Goal: Task Accomplishment & Management: Use online tool/utility

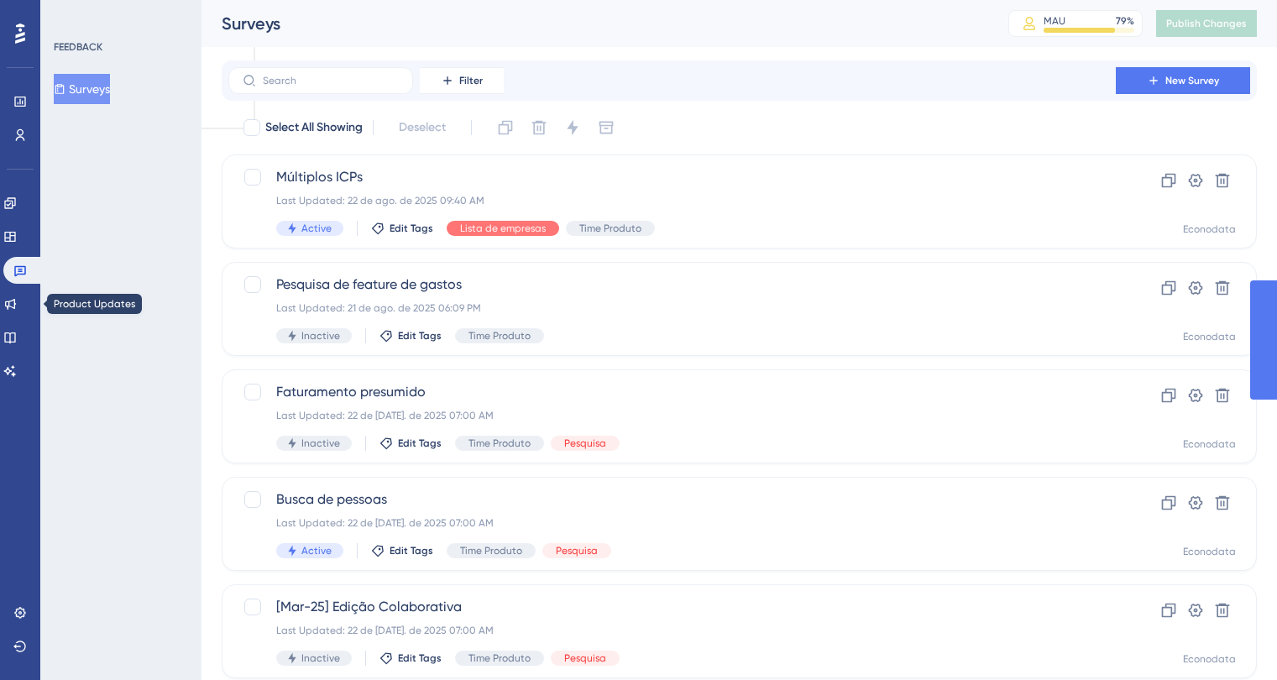
click at [16, 301] on icon at bounding box center [10, 304] width 11 height 11
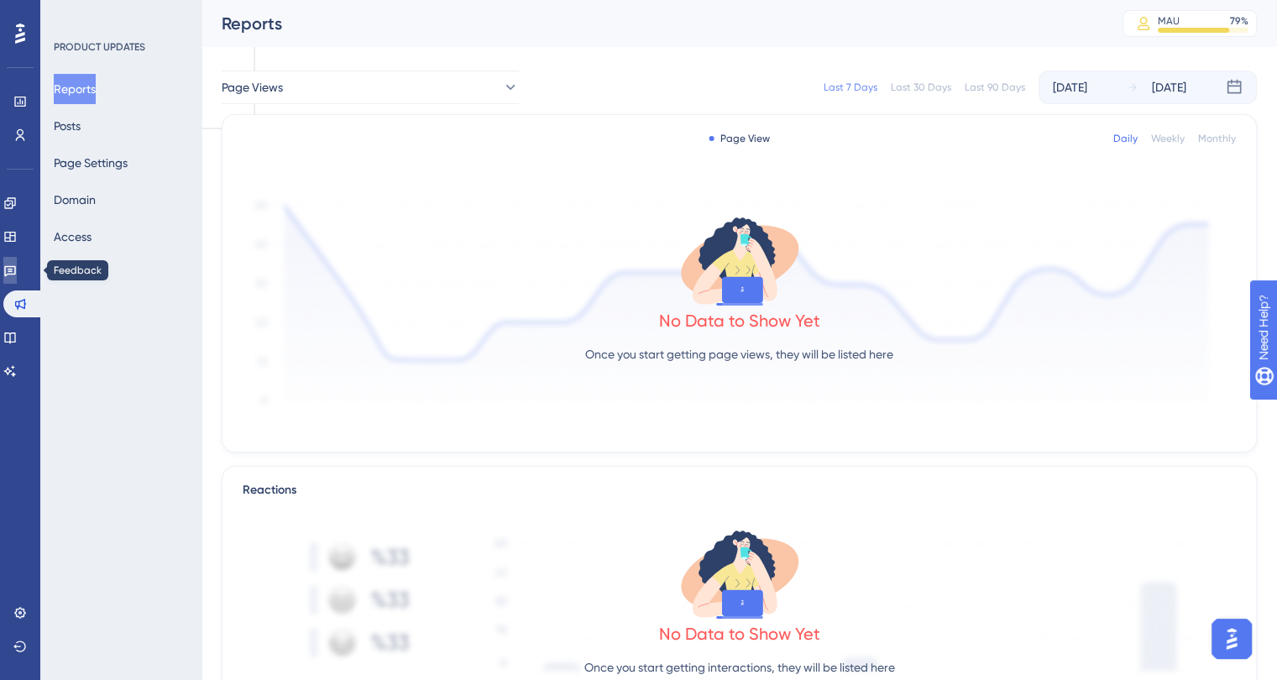
click at [17, 273] on icon at bounding box center [9, 270] width 13 height 13
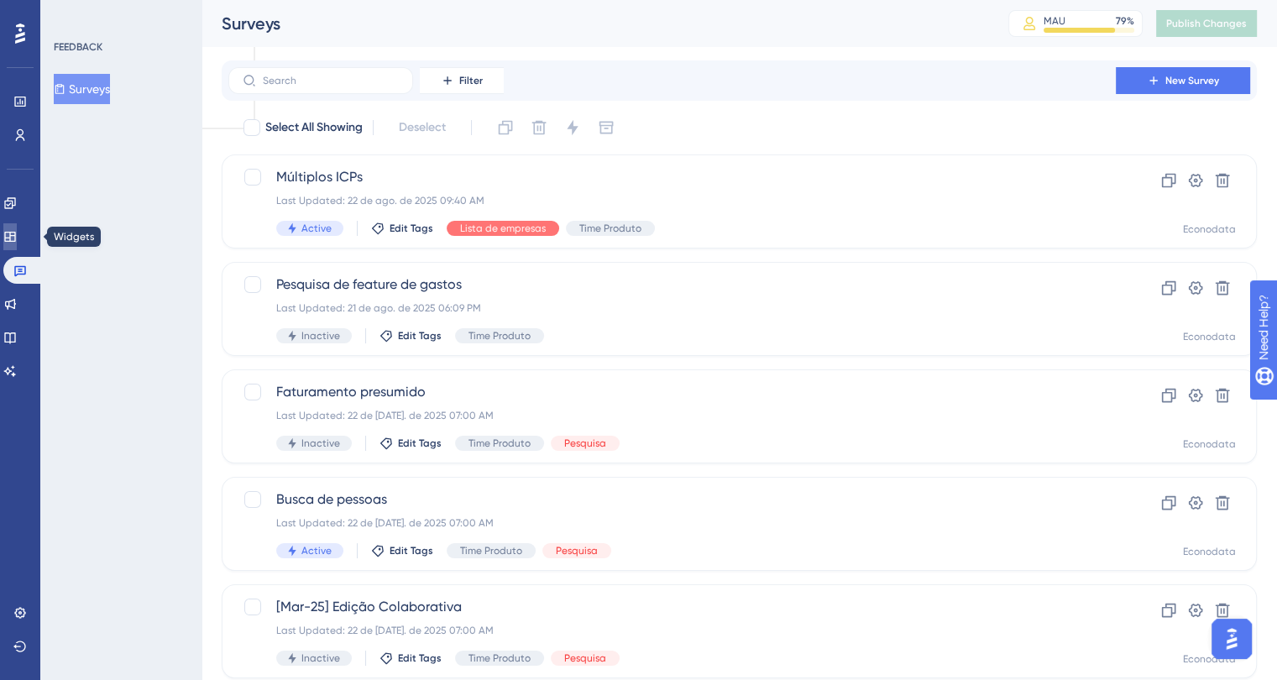
click at [8, 235] on link at bounding box center [9, 236] width 13 height 27
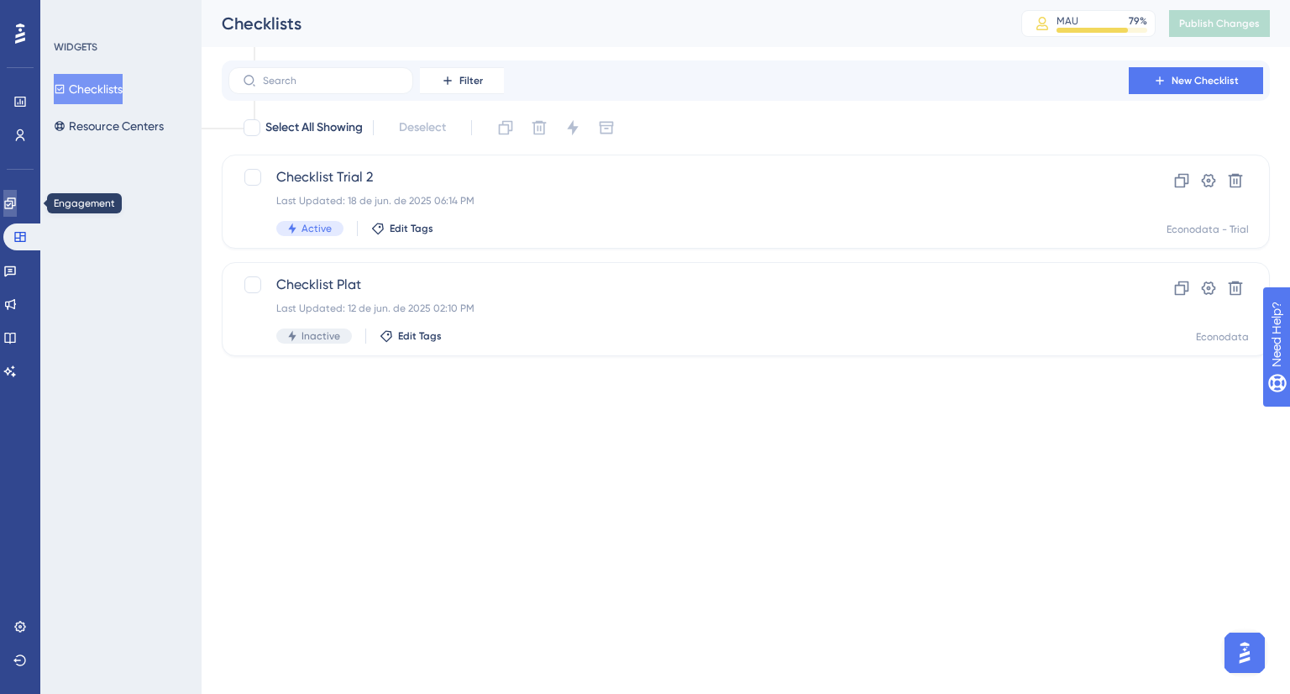
click at [17, 202] on icon at bounding box center [9, 202] width 13 height 13
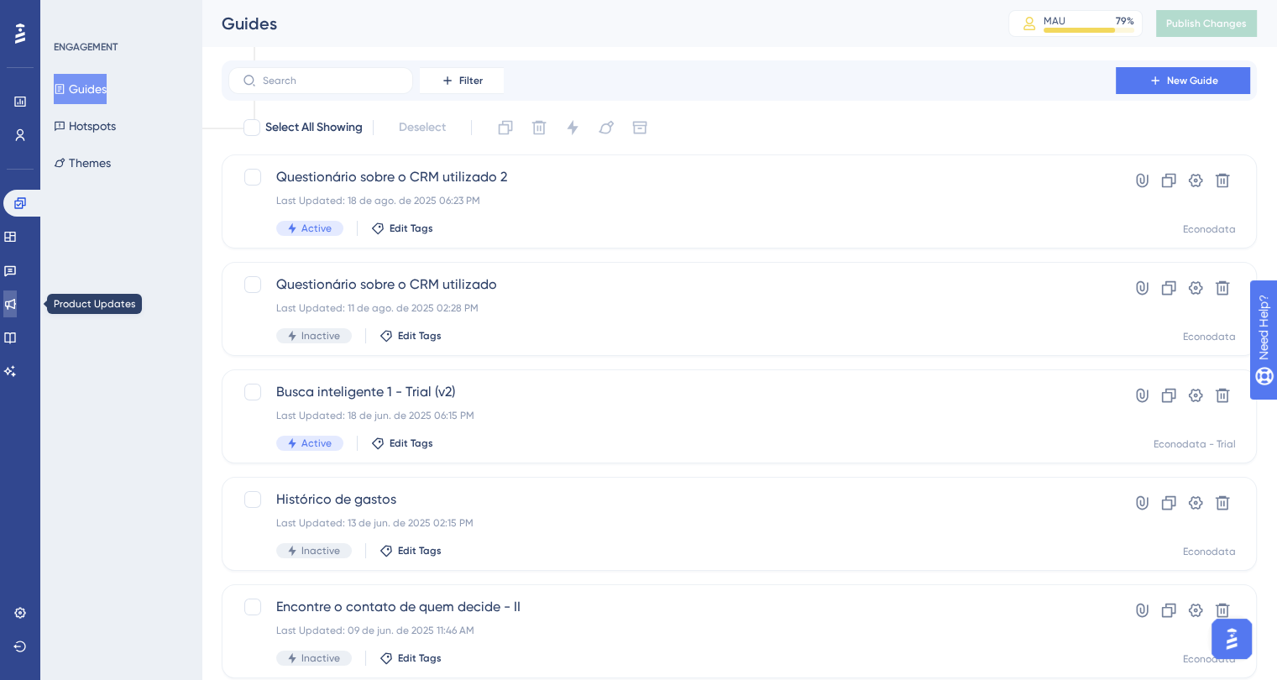
click at [17, 298] on icon at bounding box center [9, 303] width 13 height 13
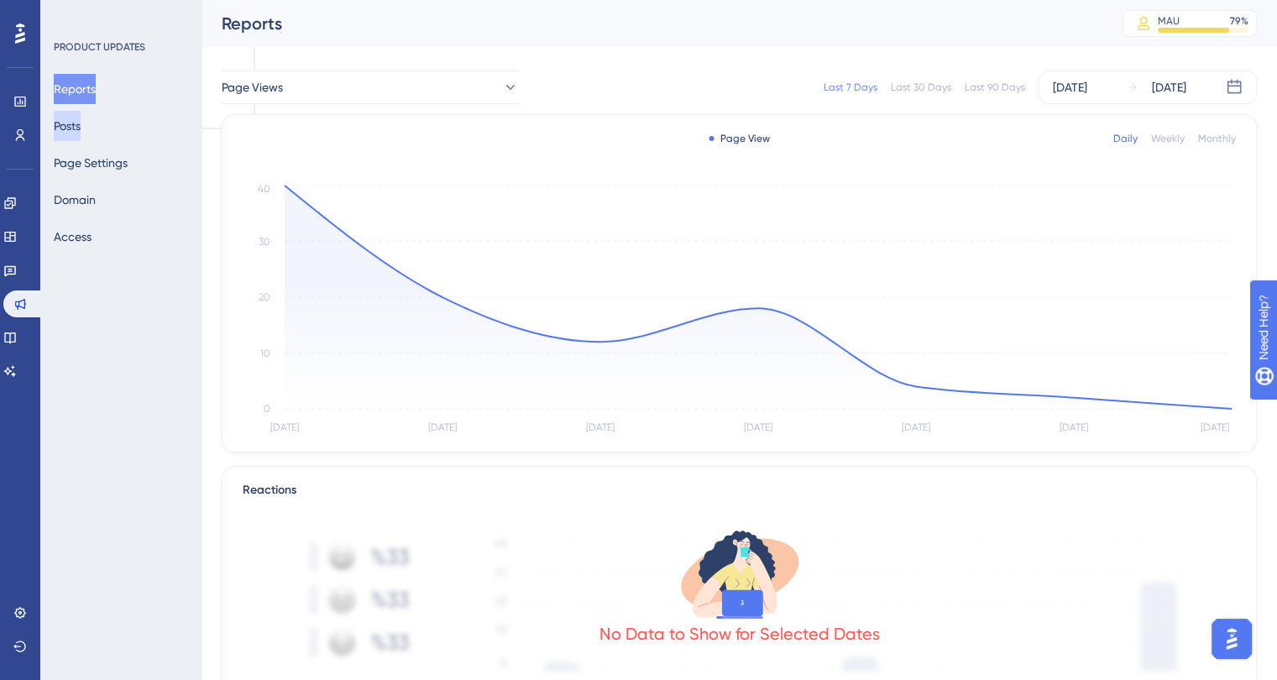
click at [78, 121] on button "Posts" at bounding box center [67, 126] width 27 height 30
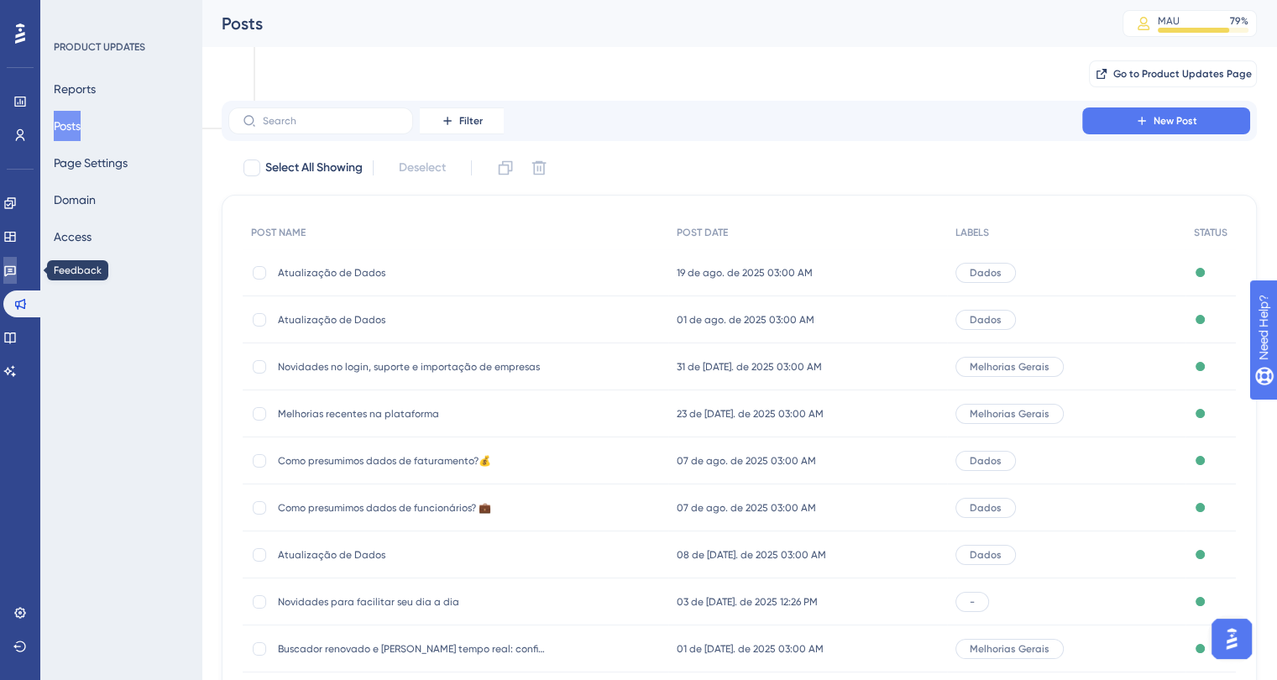
click at [12, 268] on link at bounding box center [9, 270] width 13 height 27
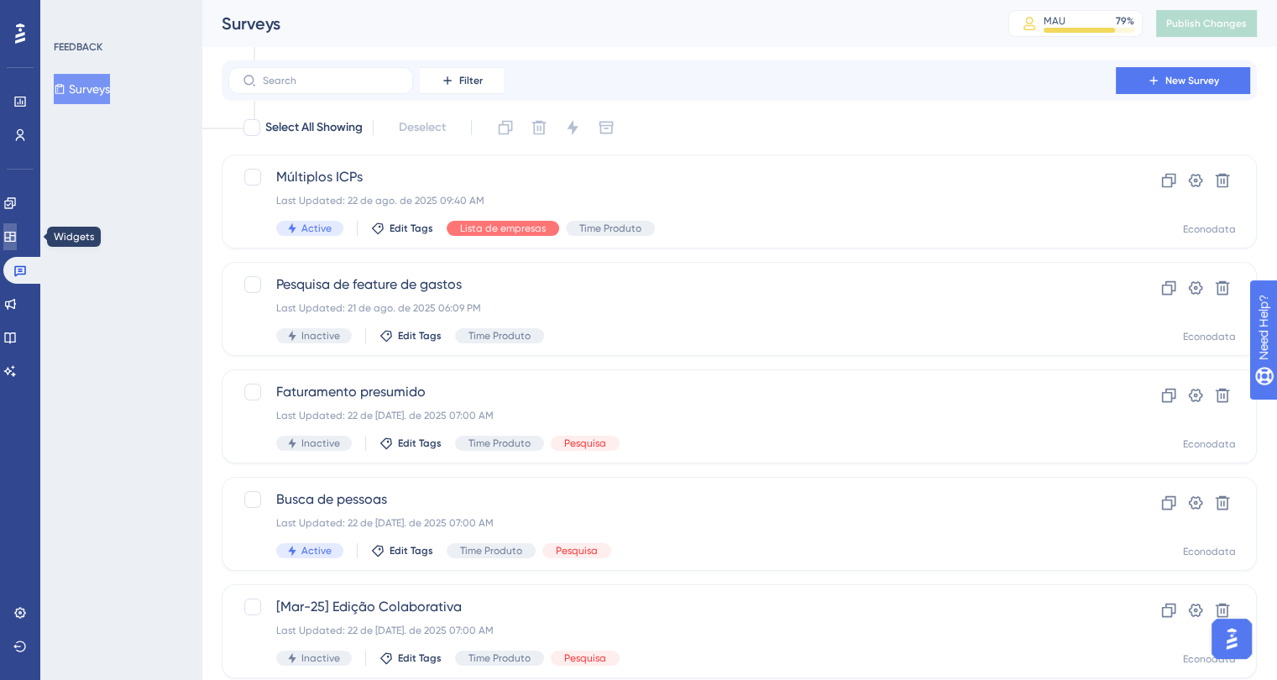
click at [10, 227] on link at bounding box center [9, 236] width 13 height 27
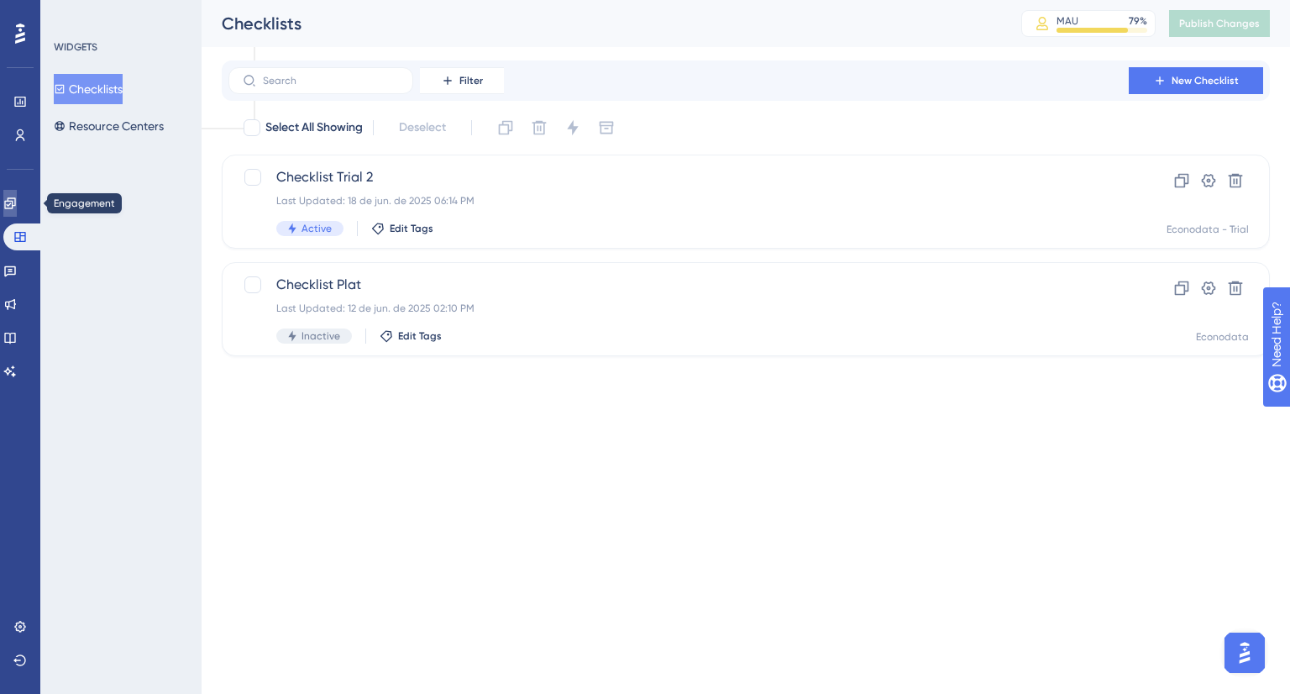
click at [11, 202] on link at bounding box center [9, 203] width 13 height 27
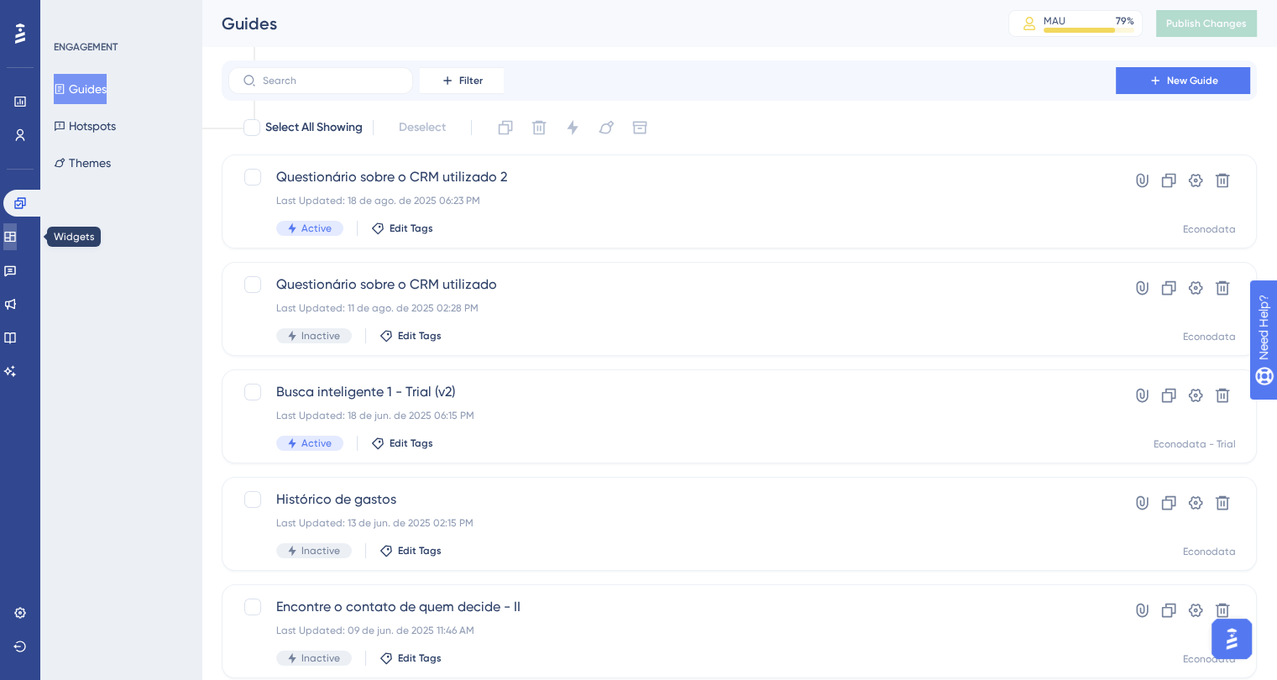
click at [15, 237] on icon at bounding box center [9, 237] width 11 height 10
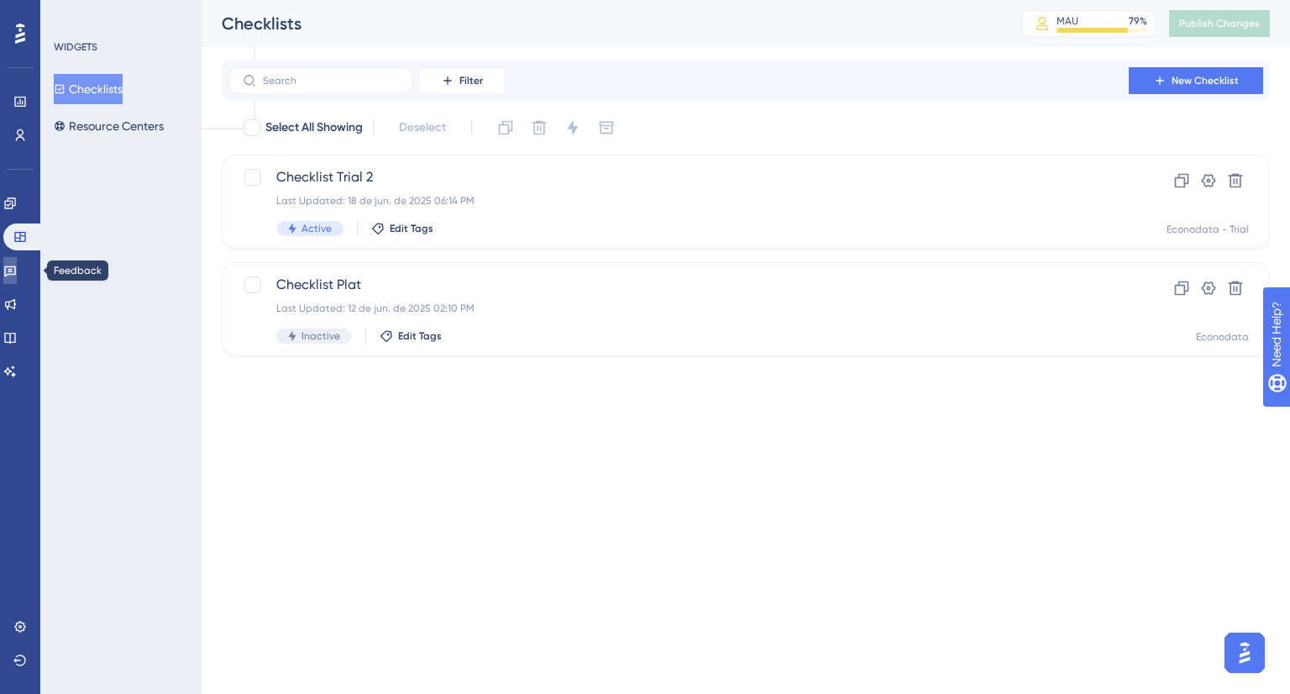
click at [15, 276] on icon at bounding box center [10, 271] width 12 height 11
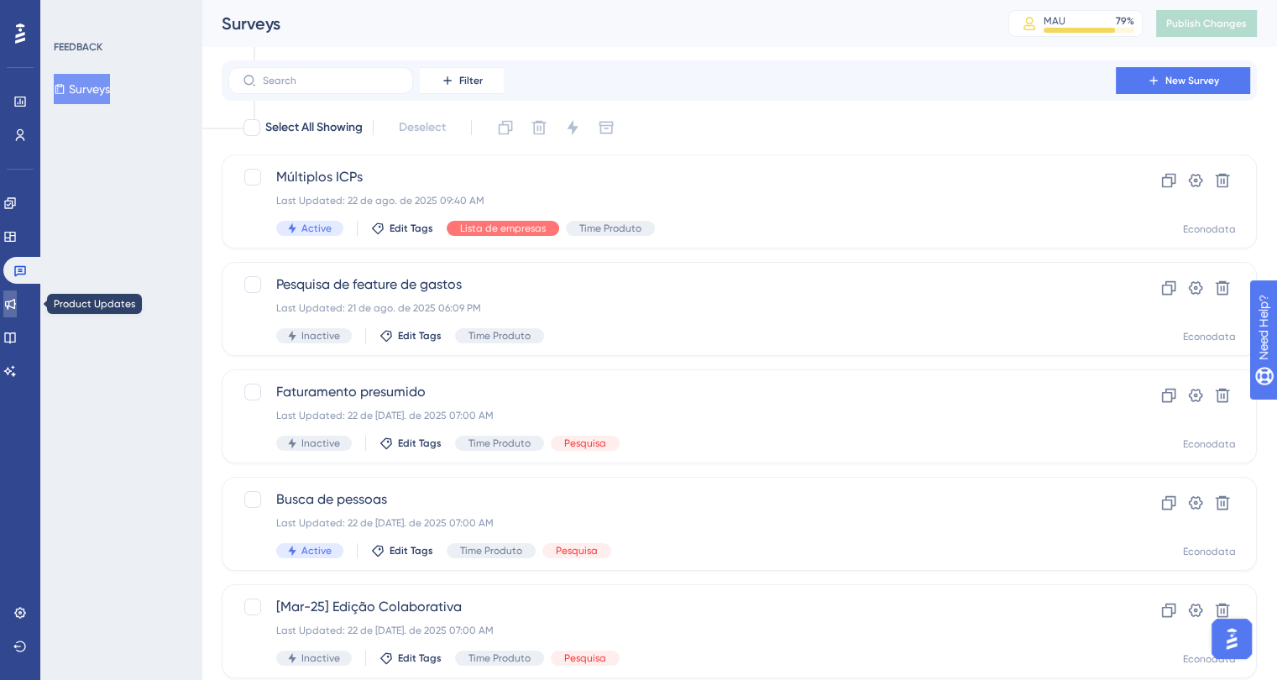
click at [16, 306] on icon at bounding box center [10, 304] width 11 height 11
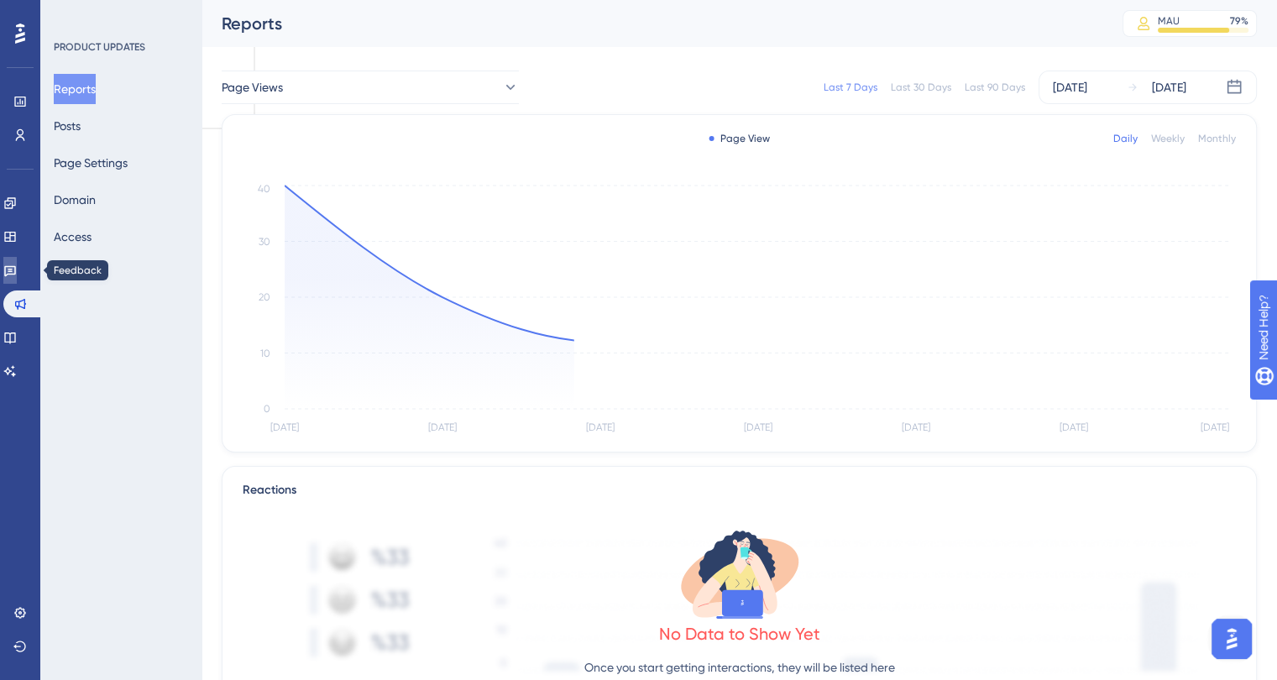
click at [17, 270] on icon at bounding box center [9, 270] width 13 height 13
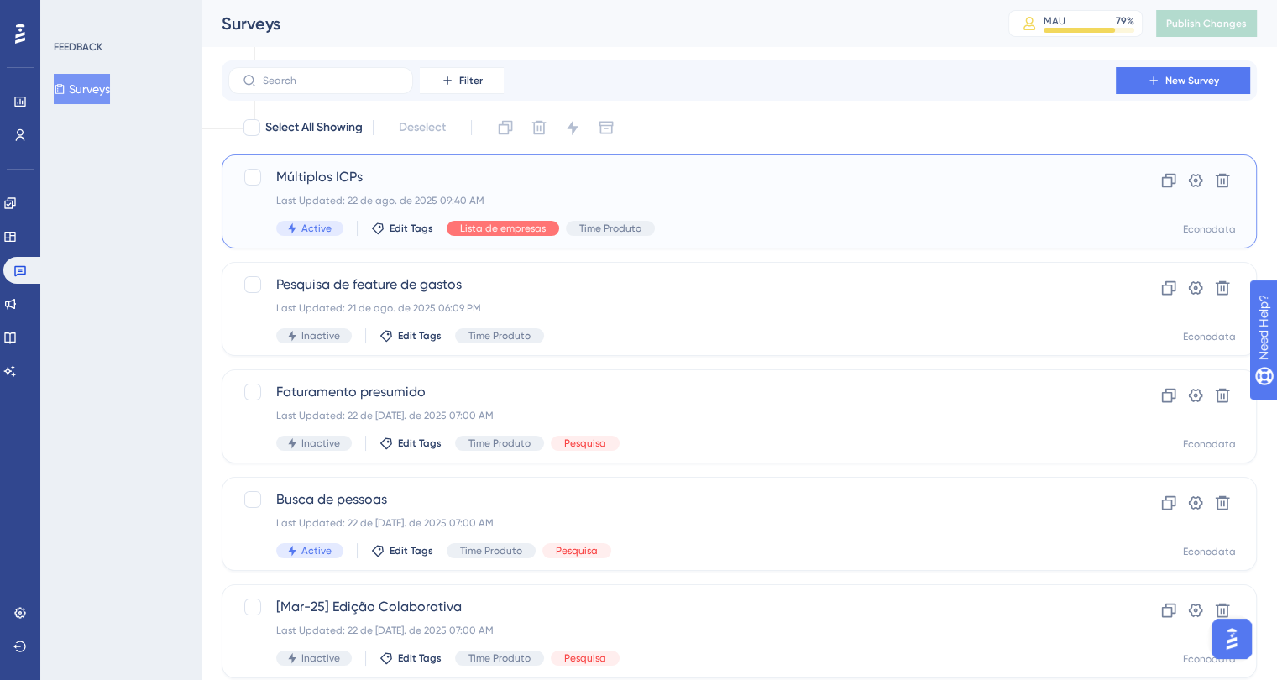
click at [731, 206] on div "Last Updated: 22 de ago. de 2025 09:40 AM" at bounding box center [672, 200] width 792 height 13
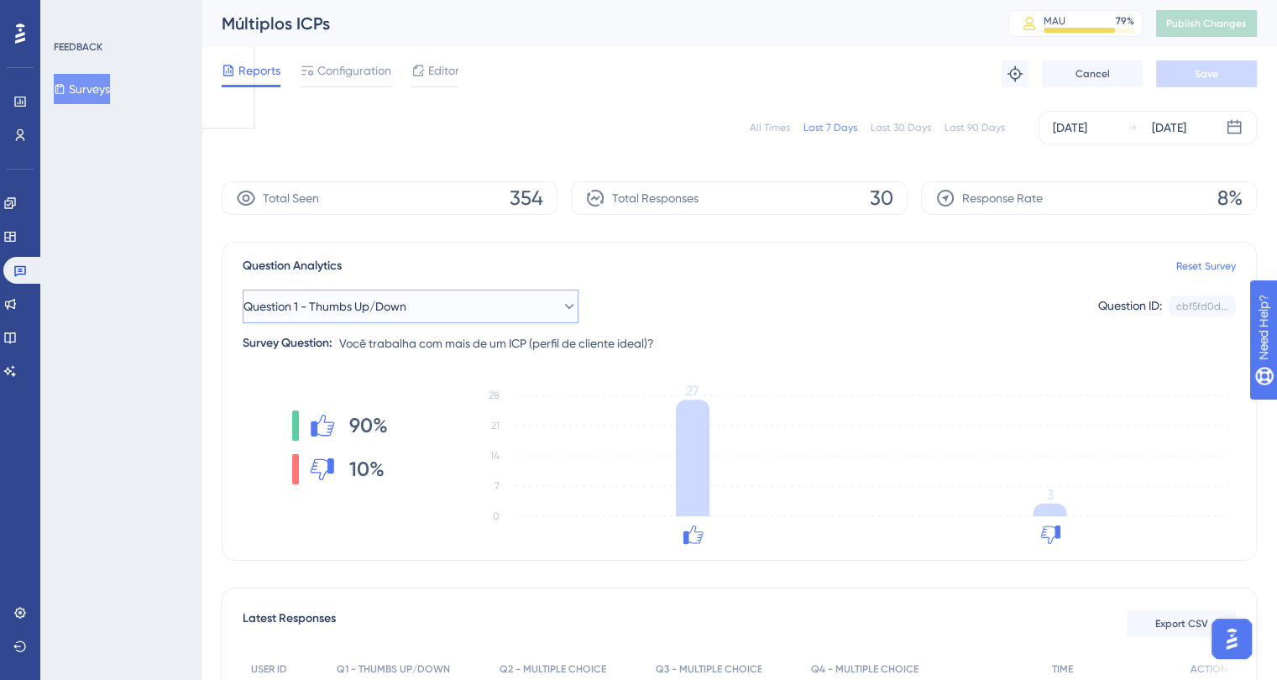
click at [353, 293] on button "Question 1 - Thumbs Up/Down" at bounding box center [411, 307] width 336 height 34
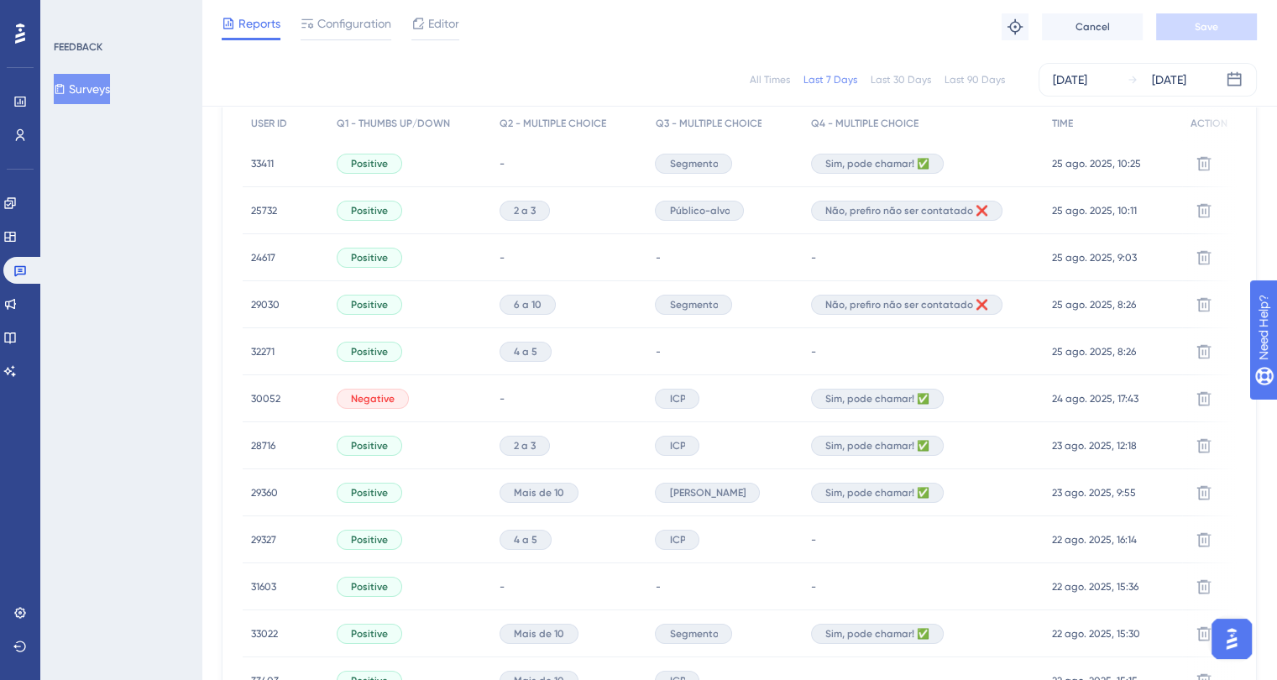
scroll to position [433, 0]
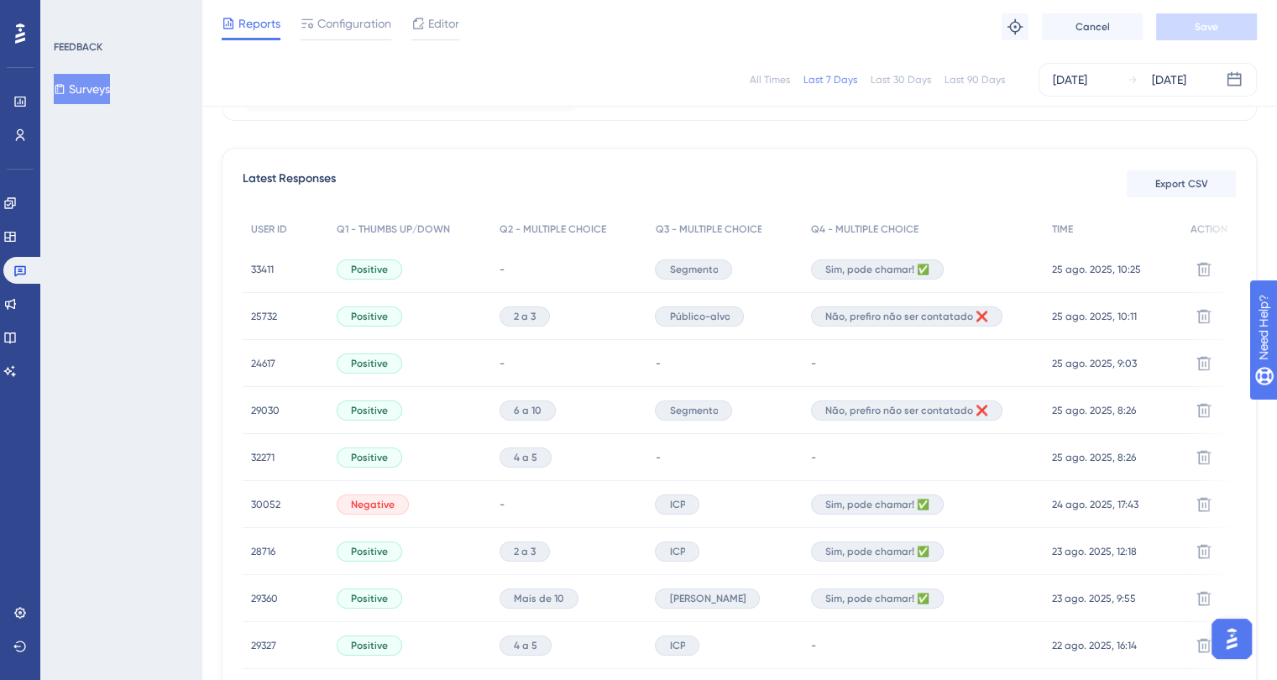
click at [507, 272] on div "-" at bounding box center [569, 269] width 156 height 47
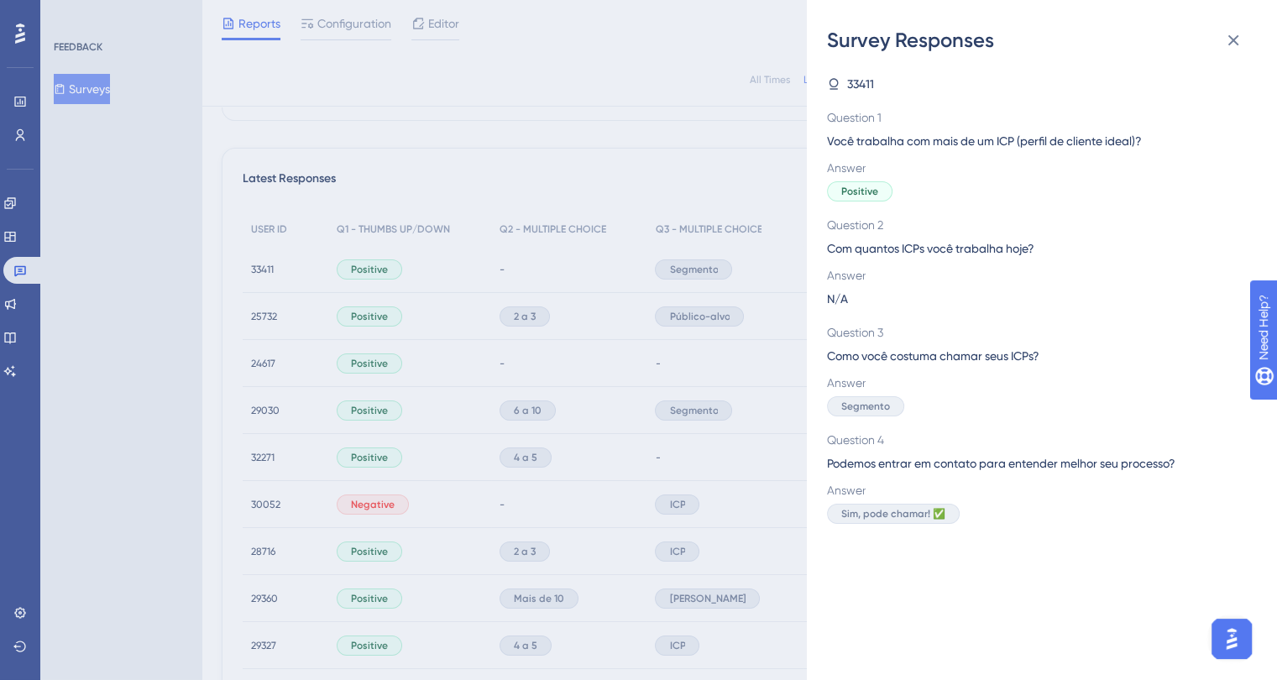
click at [856, 301] on div "N/A" at bounding box center [1035, 299] width 416 height 20
click at [1241, 41] on icon at bounding box center [1233, 40] width 20 height 20
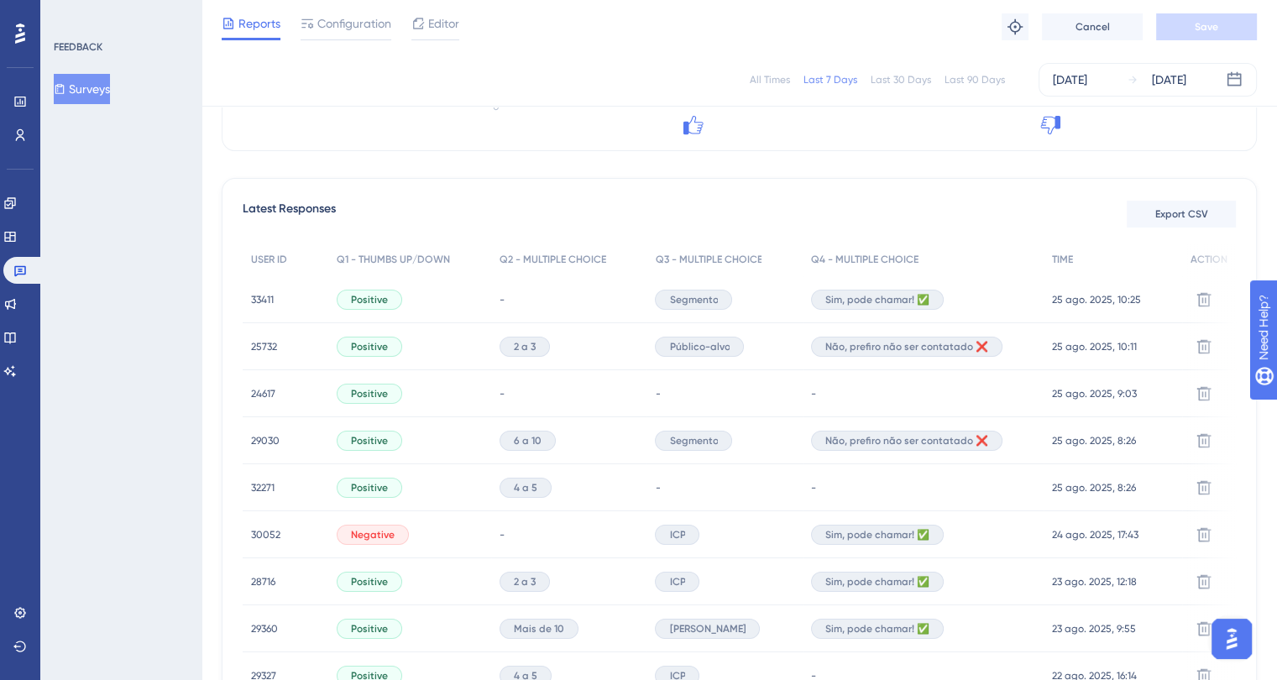
scroll to position [181, 0]
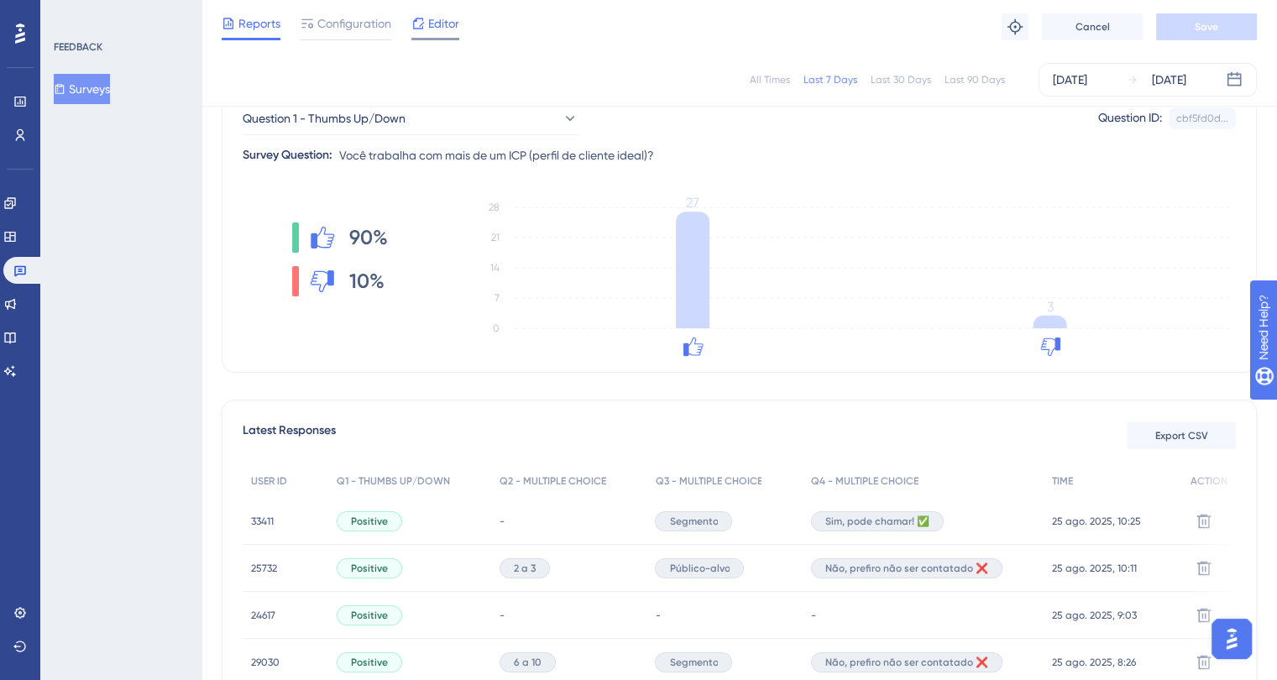
click at [432, 34] on div "Editor" at bounding box center [435, 26] width 48 height 27
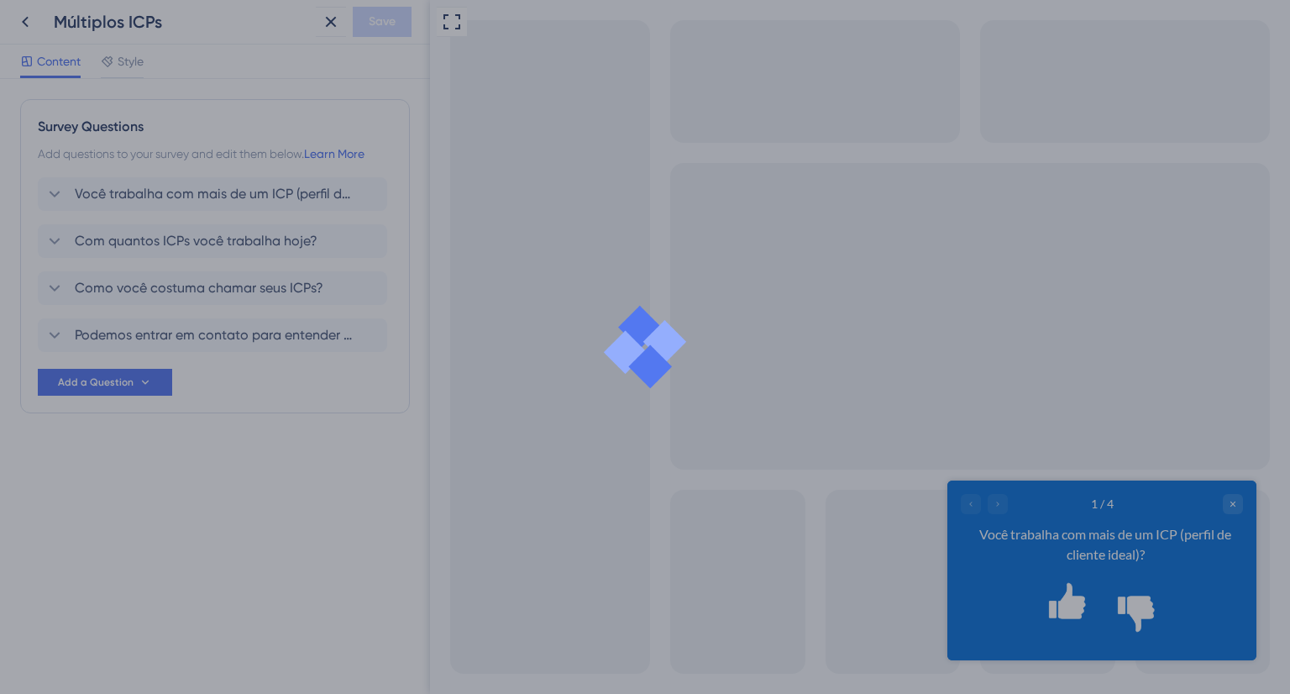
click at [169, 236] on div at bounding box center [645, 347] width 1290 height 694
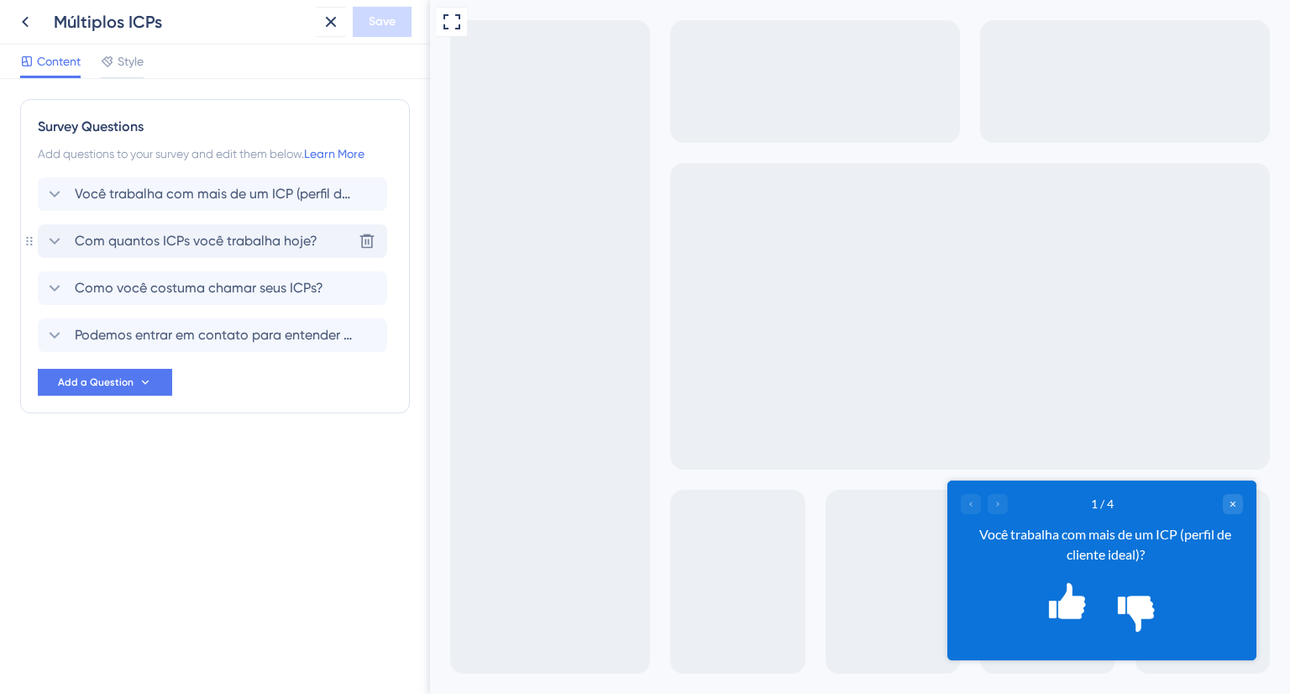
click at [148, 236] on span "Com quantos ICPs você trabalha hoje?" at bounding box center [196, 241] width 243 height 20
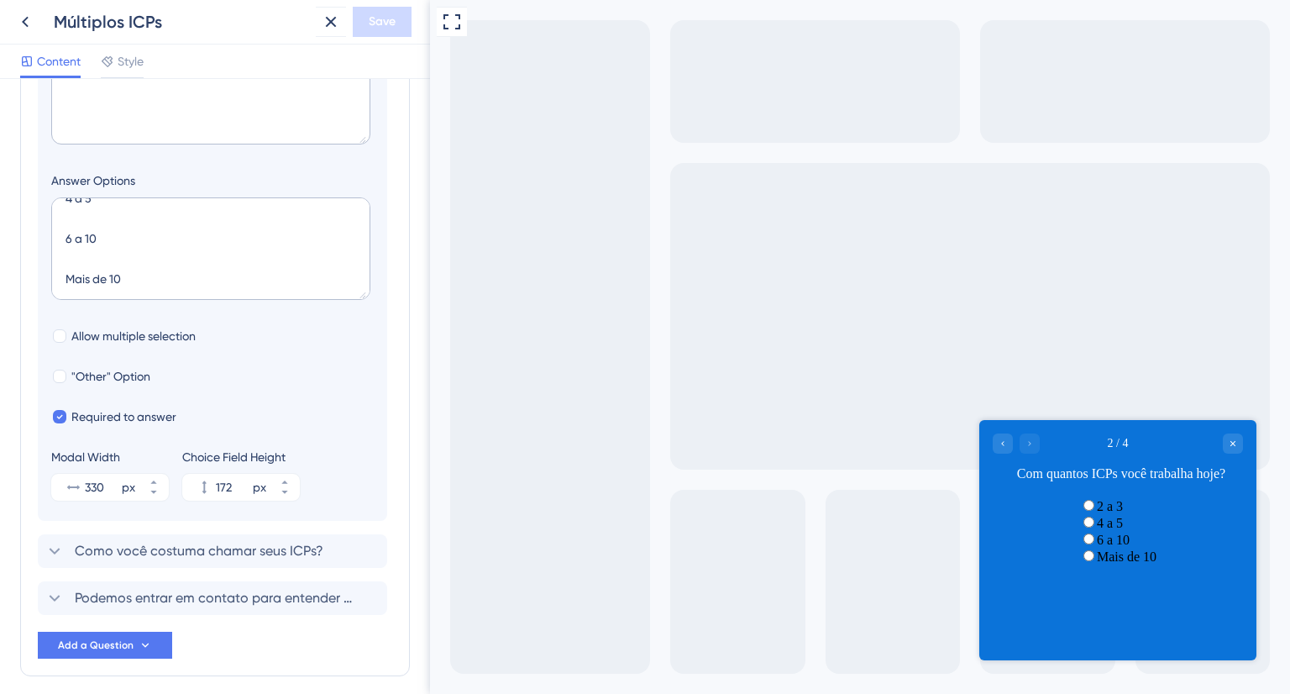
scroll to position [396, 0]
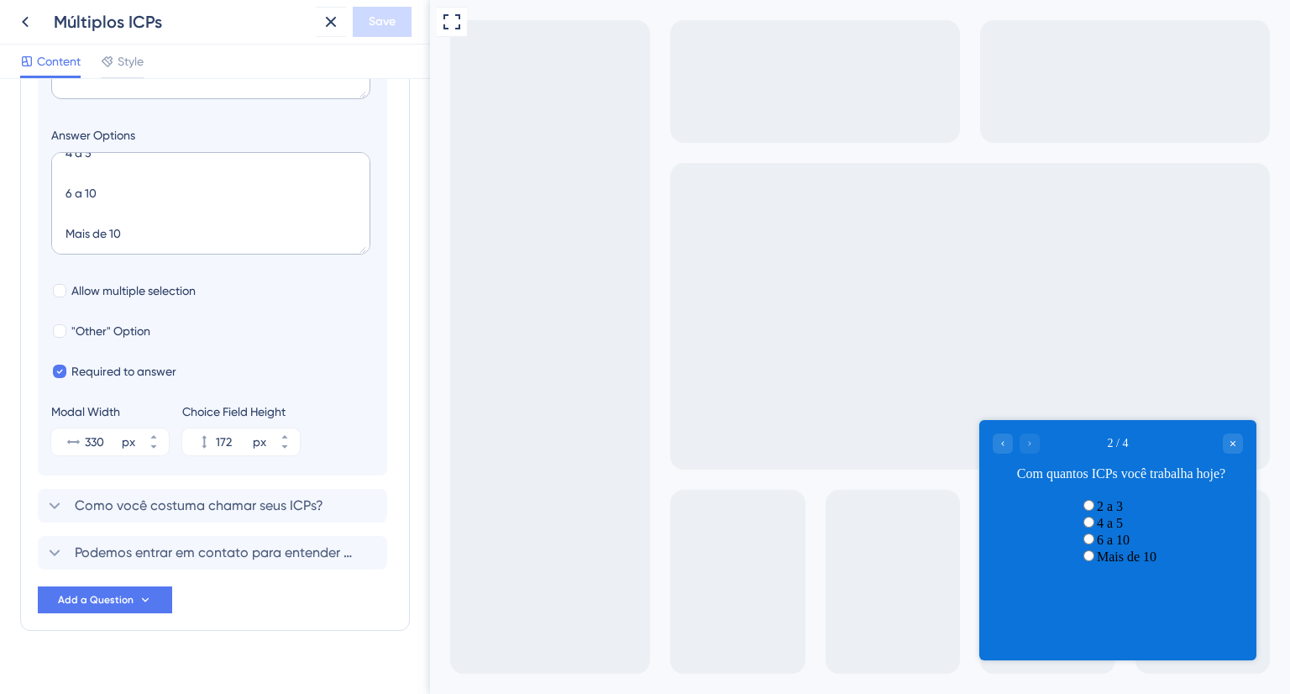
click at [1028, 445] on div at bounding box center [1015, 442] width 47 height 20
